Goal: Find specific page/section: Find specific page/section

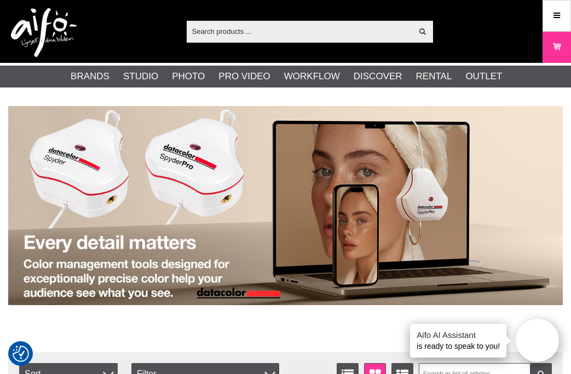
click at [279, 33] on input "text" at bounding box center [300, 31] width 226 height 16
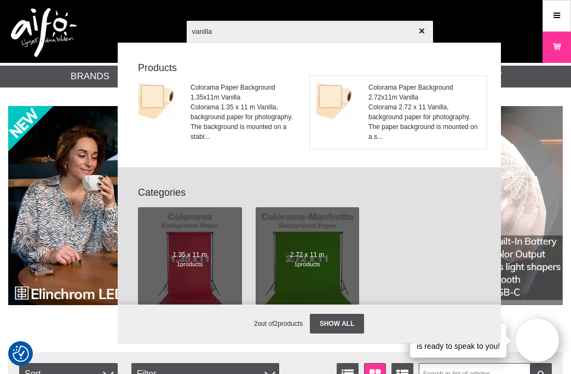
type input "vanilla"
click at [389, 103] on span "Colorama 2.72 x 11 Vanilla, background paper for photography. The paper backgro…" at bounding box center [423, 121] width 111 height 39
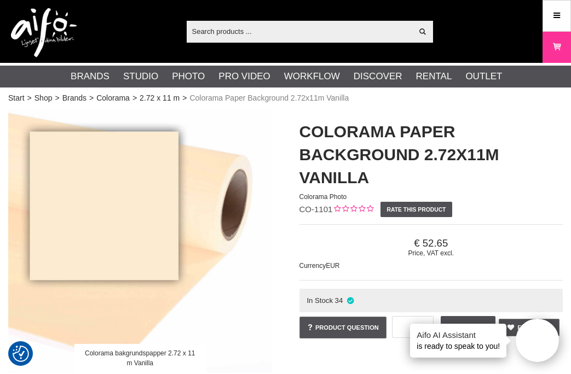
click at [259, 31] on input "text" at bounding box center [300, 31] width 226 height 16
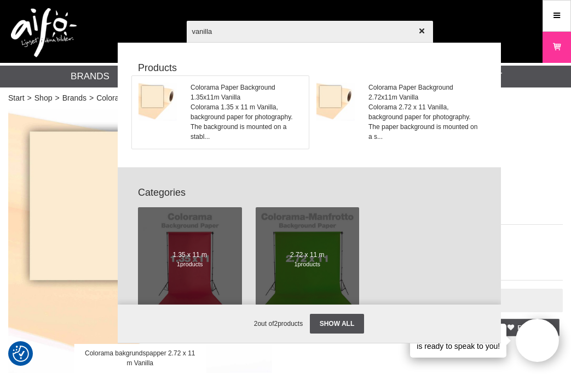
type input "vanilla"
click at [216, 99] on span "Colorama Paper Background 1.35x11m Vanilla" at bounding box center [246, 93] width 111 height 20
